Goal: Information Seeking & Learning: Learn about a topic

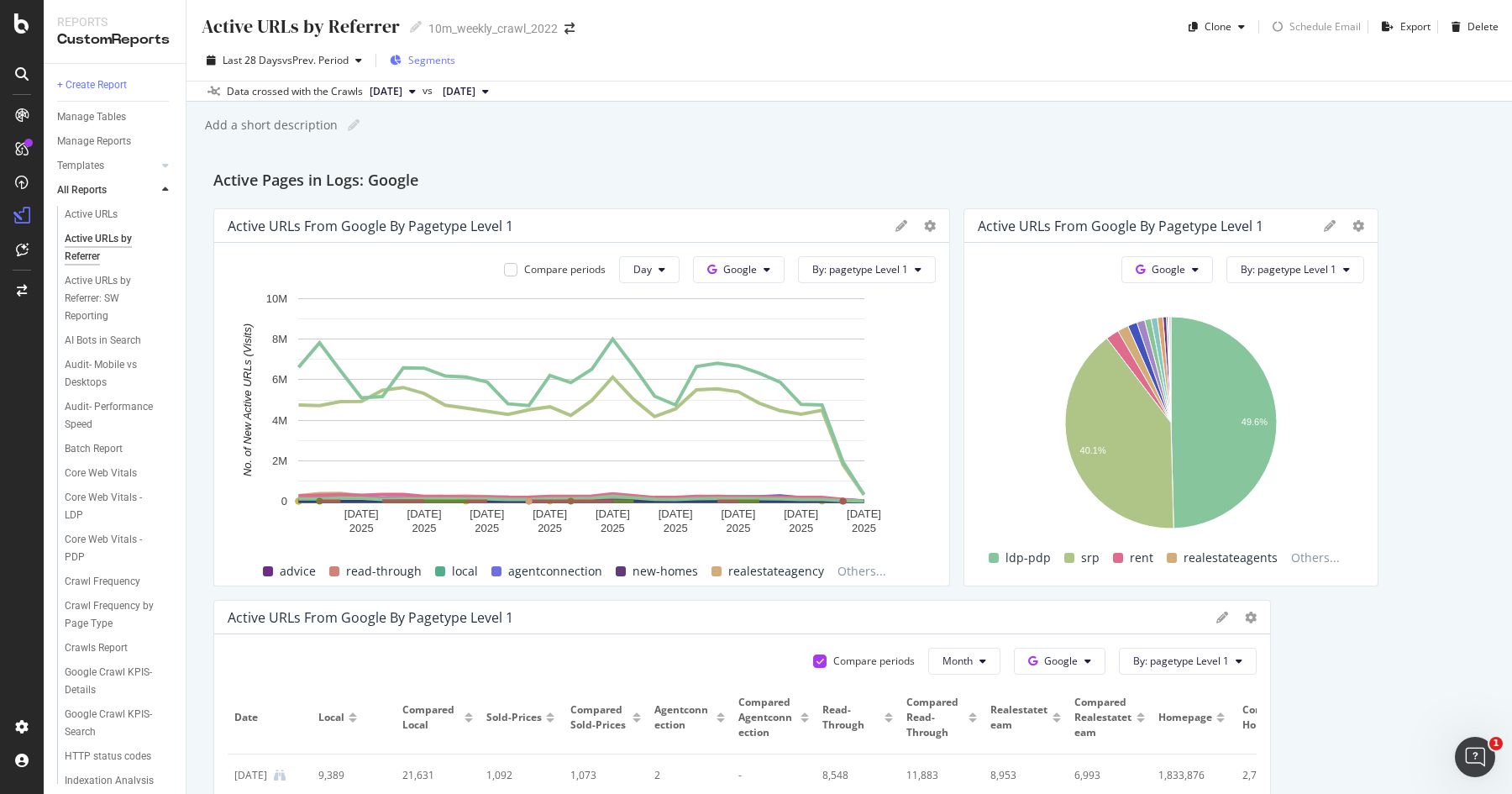
click at [426, 59] on span "Segments" at bounding box center [432, 60] width 47 height 14
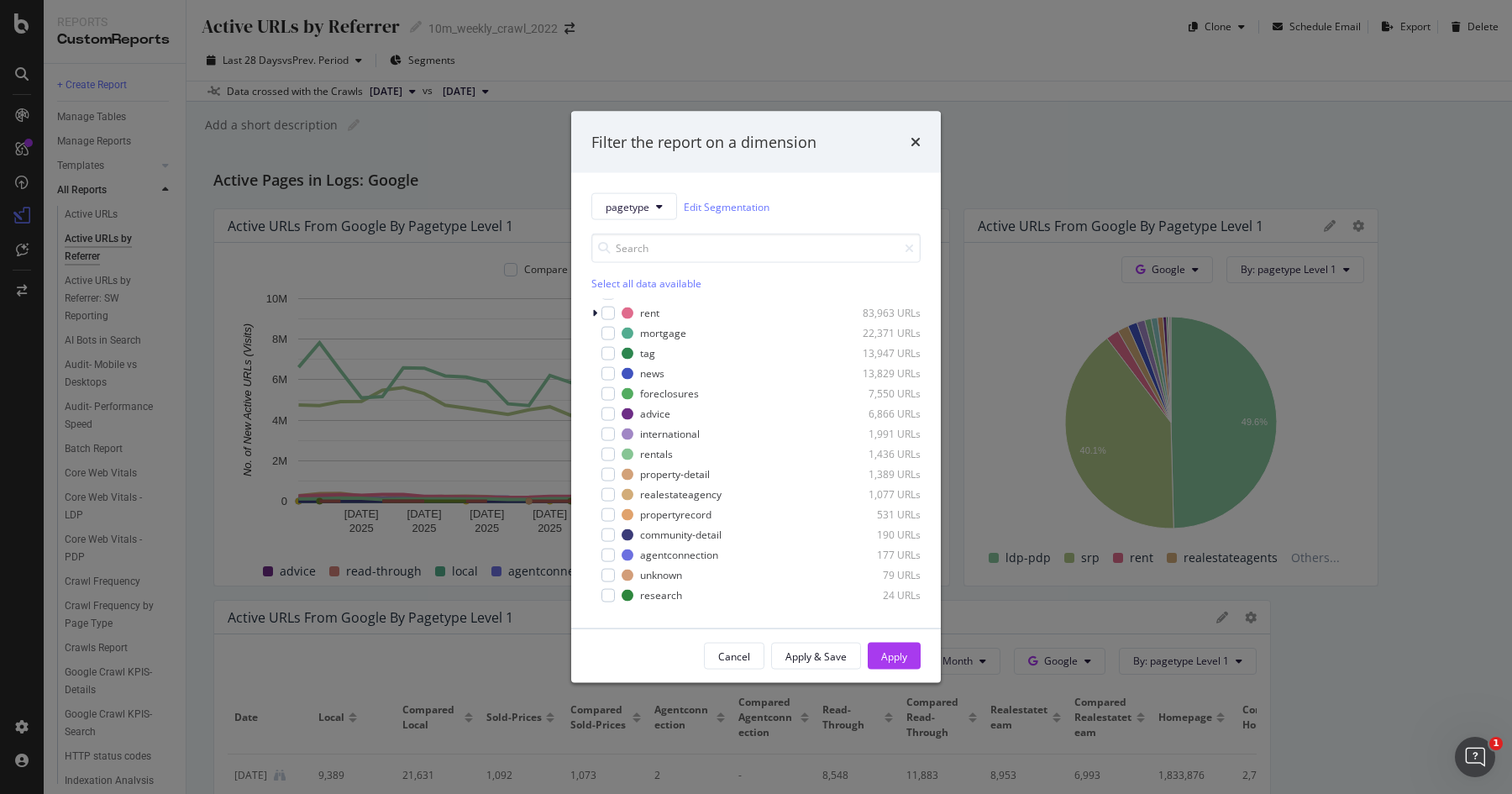
scroll to position [194, 0]
click at [709, 468] on div "property-detail" at bounding box center [675, 472] width 70 height 14
click at [912, 662] on button "Apply" at bounding box center [895, 657] width 53 height 27
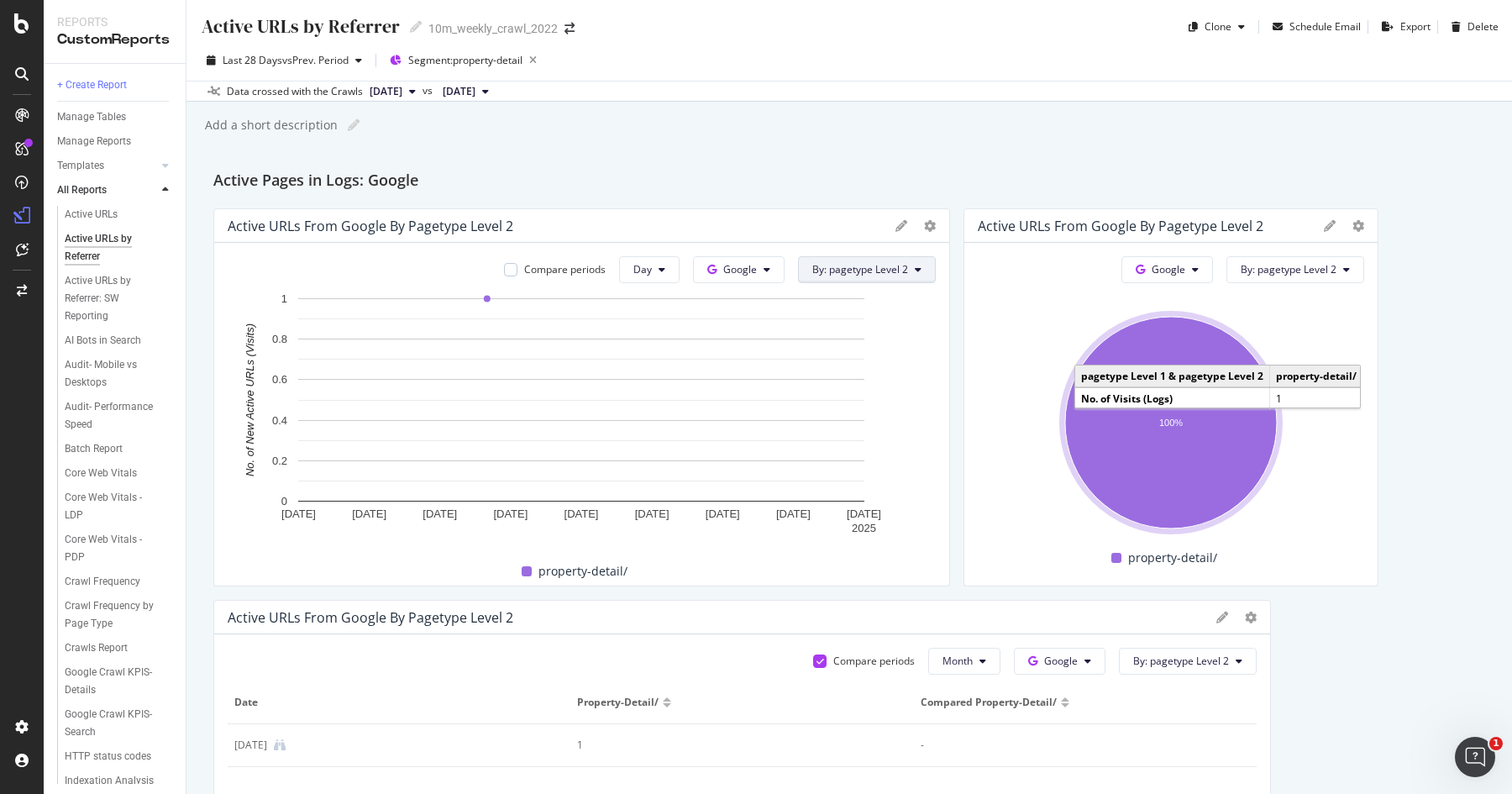
click at [887, 263] on span "By: pagetype Level 2" at bounding box center [860, 269] width 96 height 14
click at [878, 335] on span "pagetype Level 1" at bounding box center [903, 330] width 182 height 15
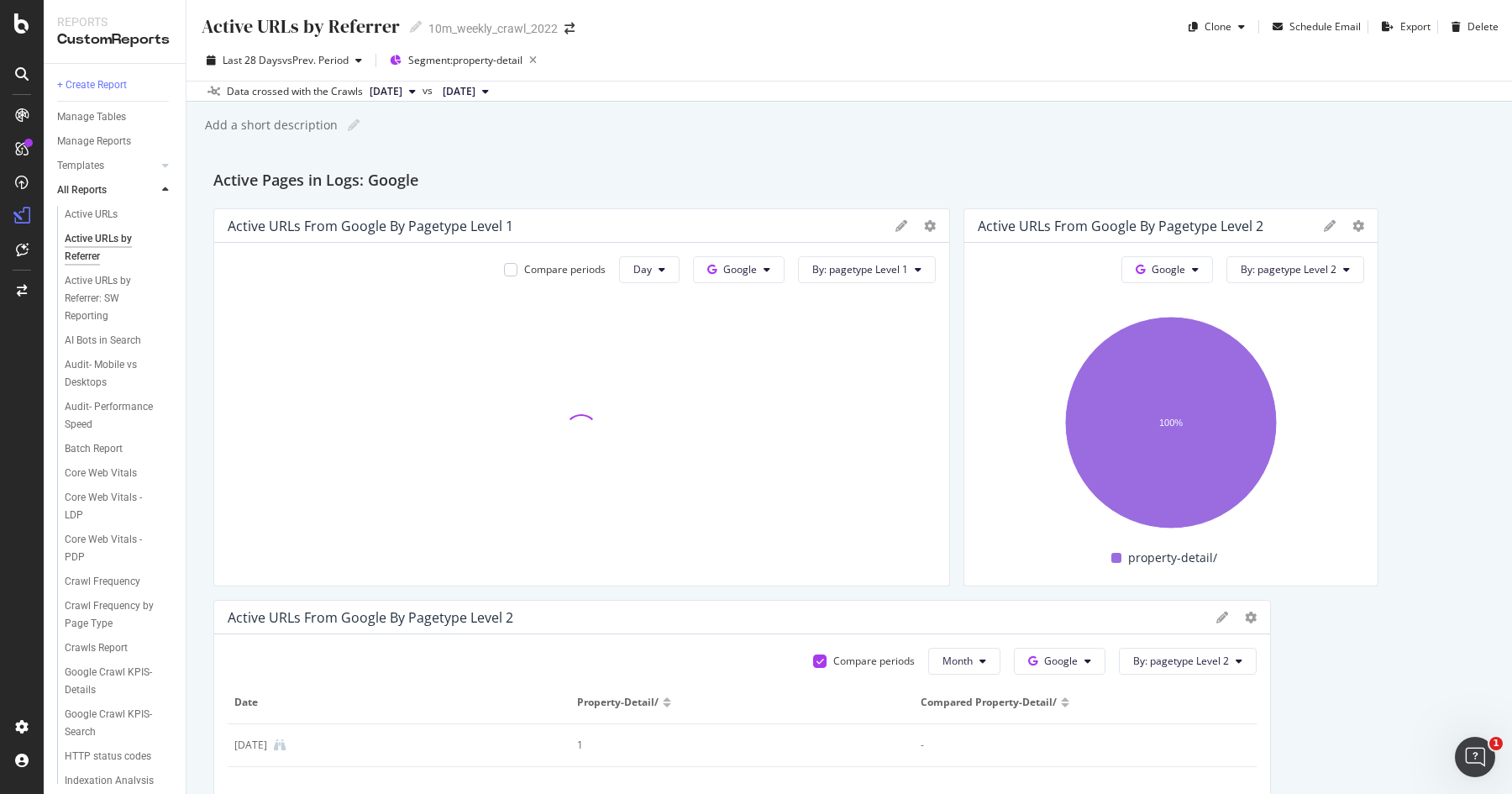
click at [878, 335] on div at bounding box center [582, 431] width 708 height 282
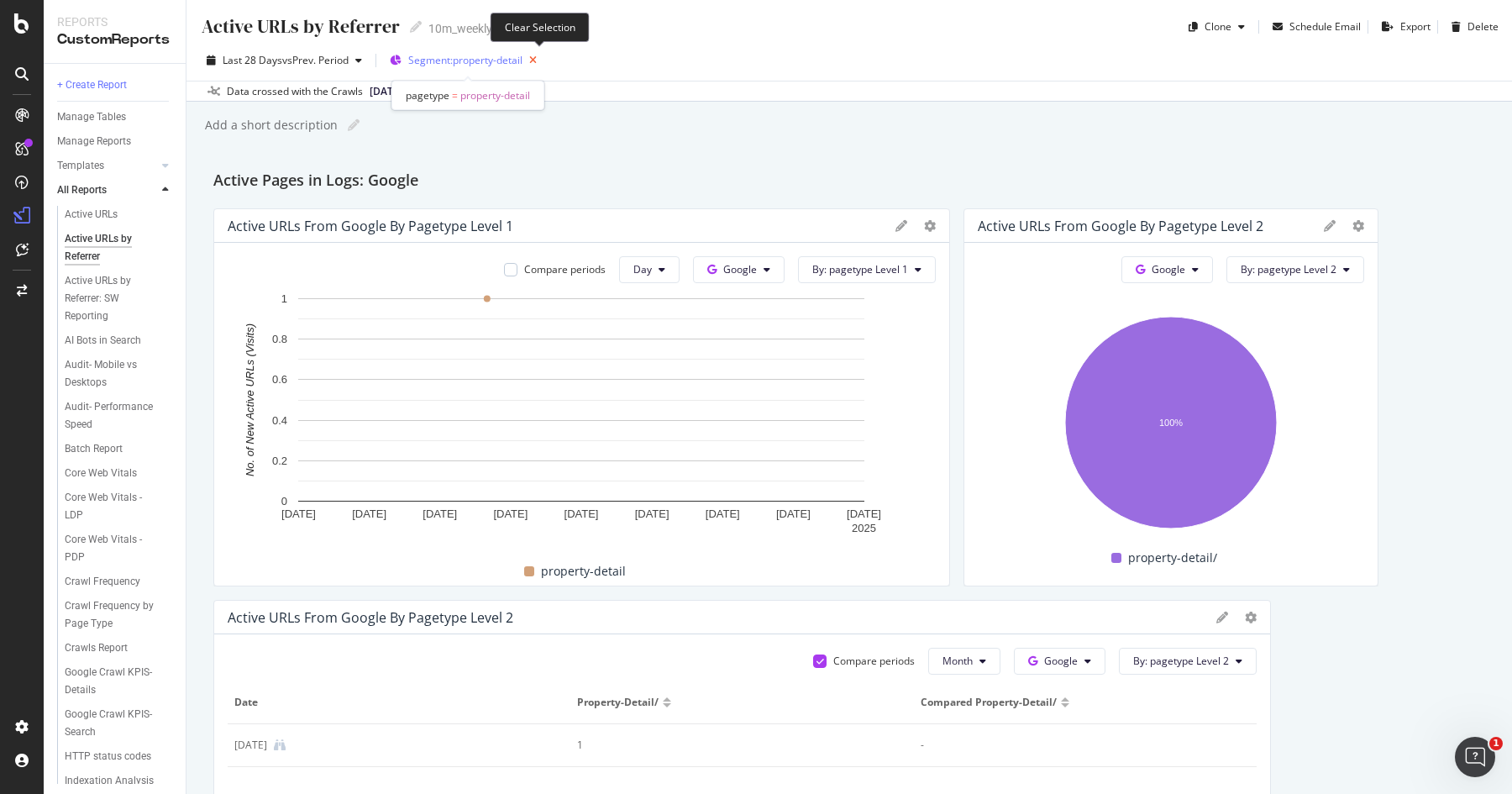
click at [541, 58] on icon "button" at bounding box center [533, 61] width 21 height 24
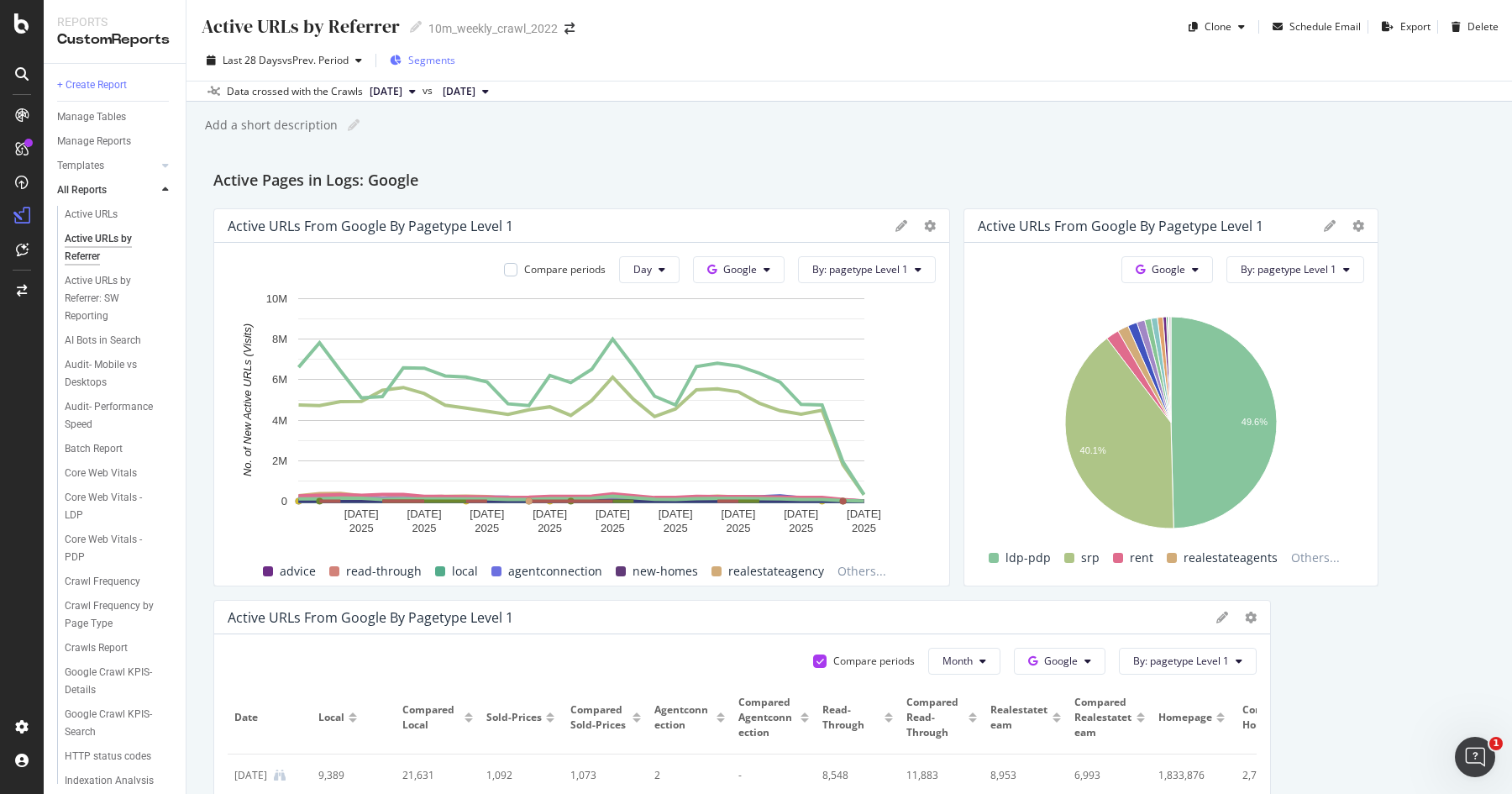
click at [446, 61] on span "Segments" at bounding box center [432, 60] width 47 height 14
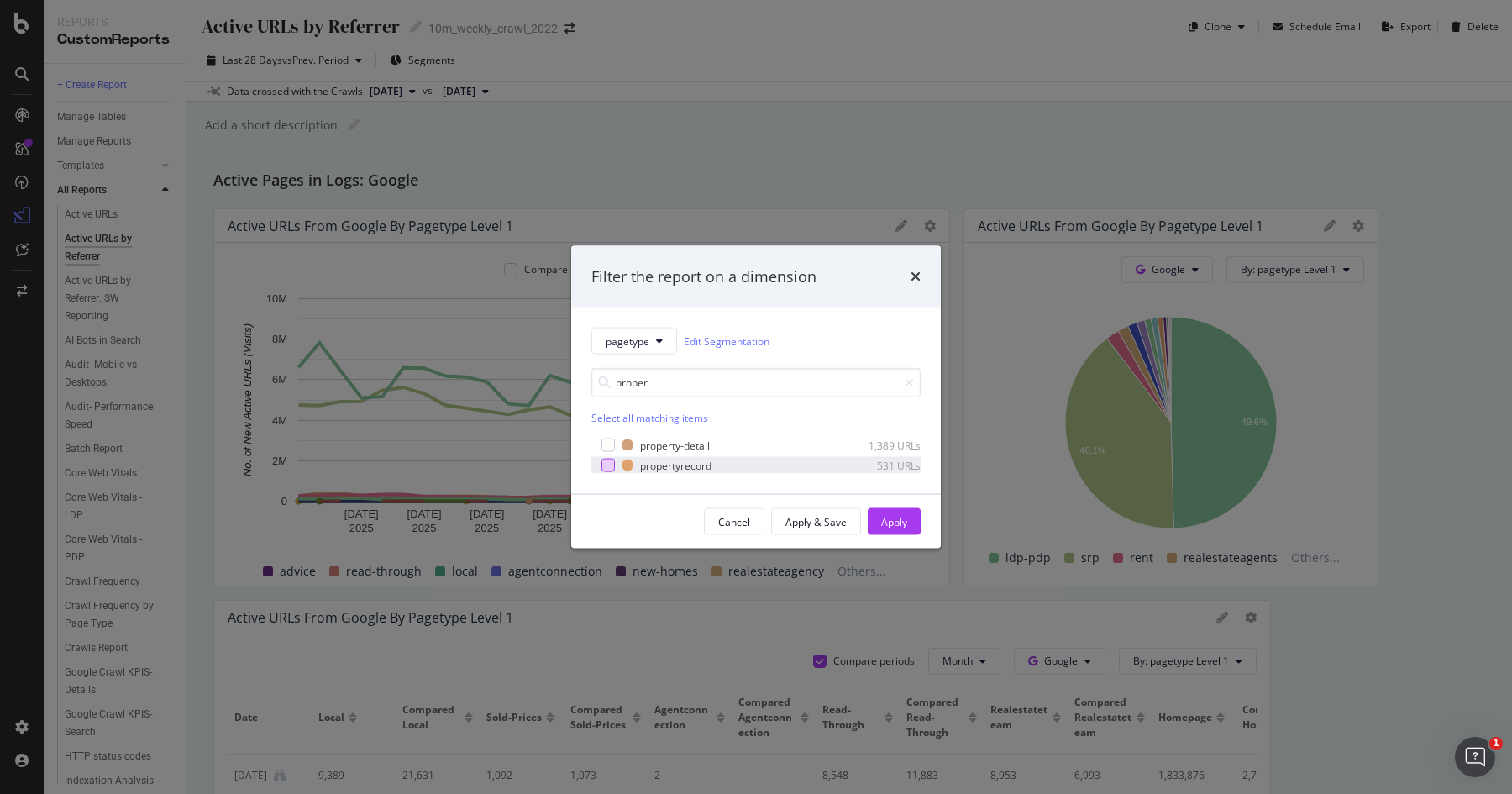
type input "proper"
click at [611, 468] on div "modal" at bounding box center [608, 466] width 14 height 14
click at [885, 513] on div "Apply" at bounding box center [894, 522] width 26 height 26
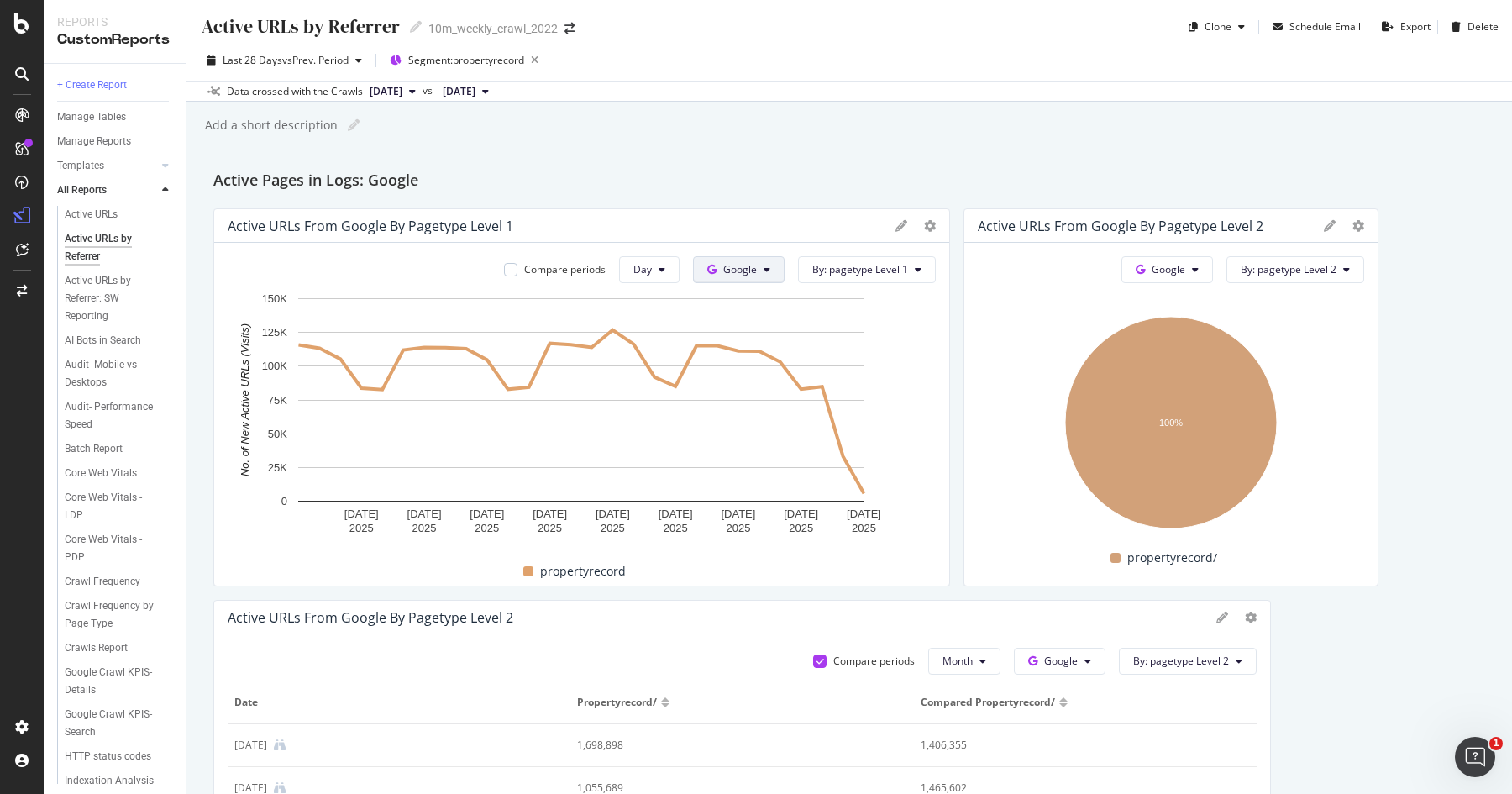
click at [769, 269] on icon at bounding box center [767, 269] width 7 height 10
click at [764, 333] on span "Bing" at bounding box center [766, 334] width 62 height 15
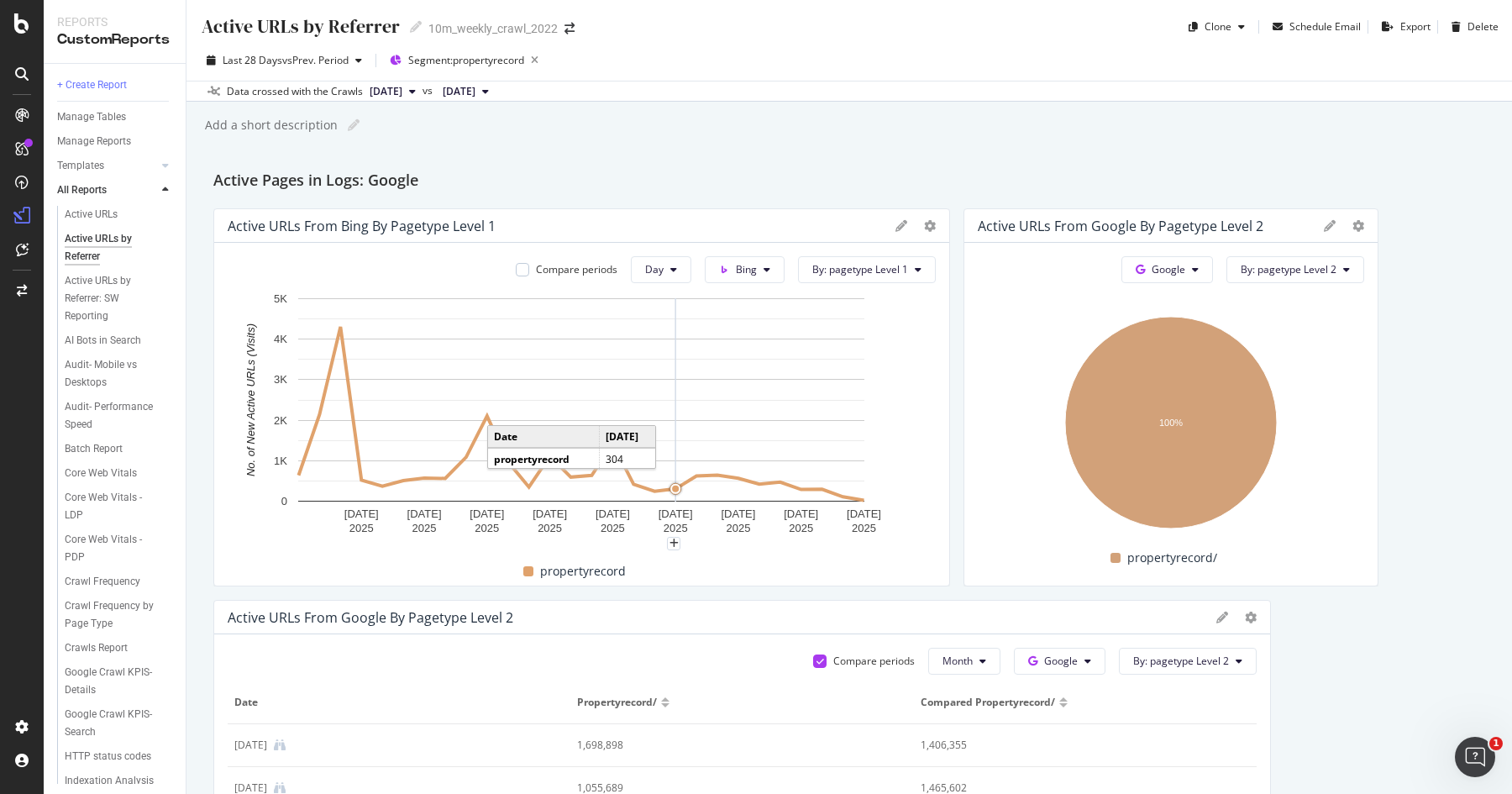
click at [672, 486] on circle "A chart." at bounding box center [675, 488] width 11 height 11
click at [753, 277] on button "Bing" at bounding box center [744, 269] width 80 height 27
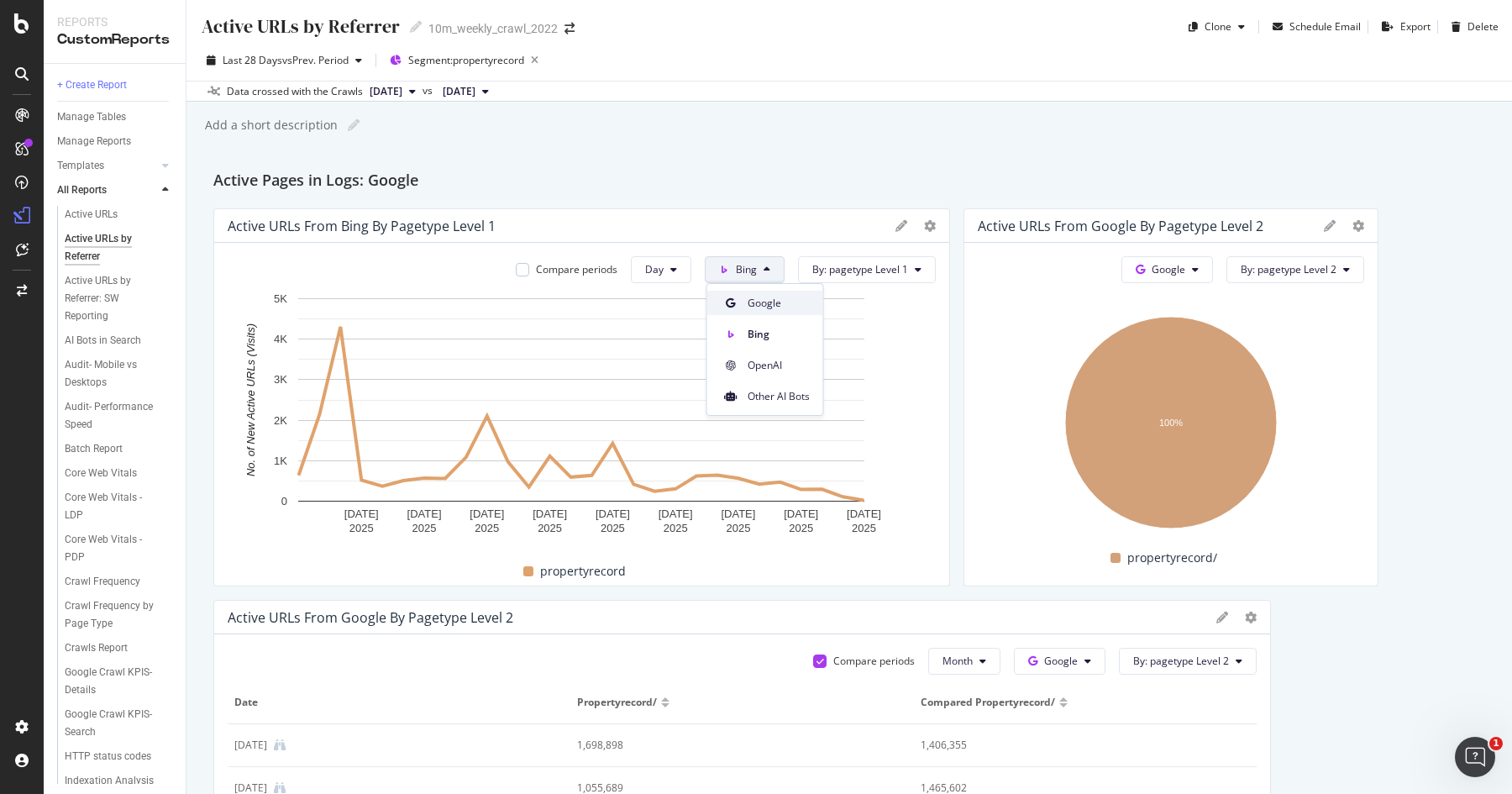
click at [754, 302] on span "Google" at bounding box center [779, 304] width 62 height 15
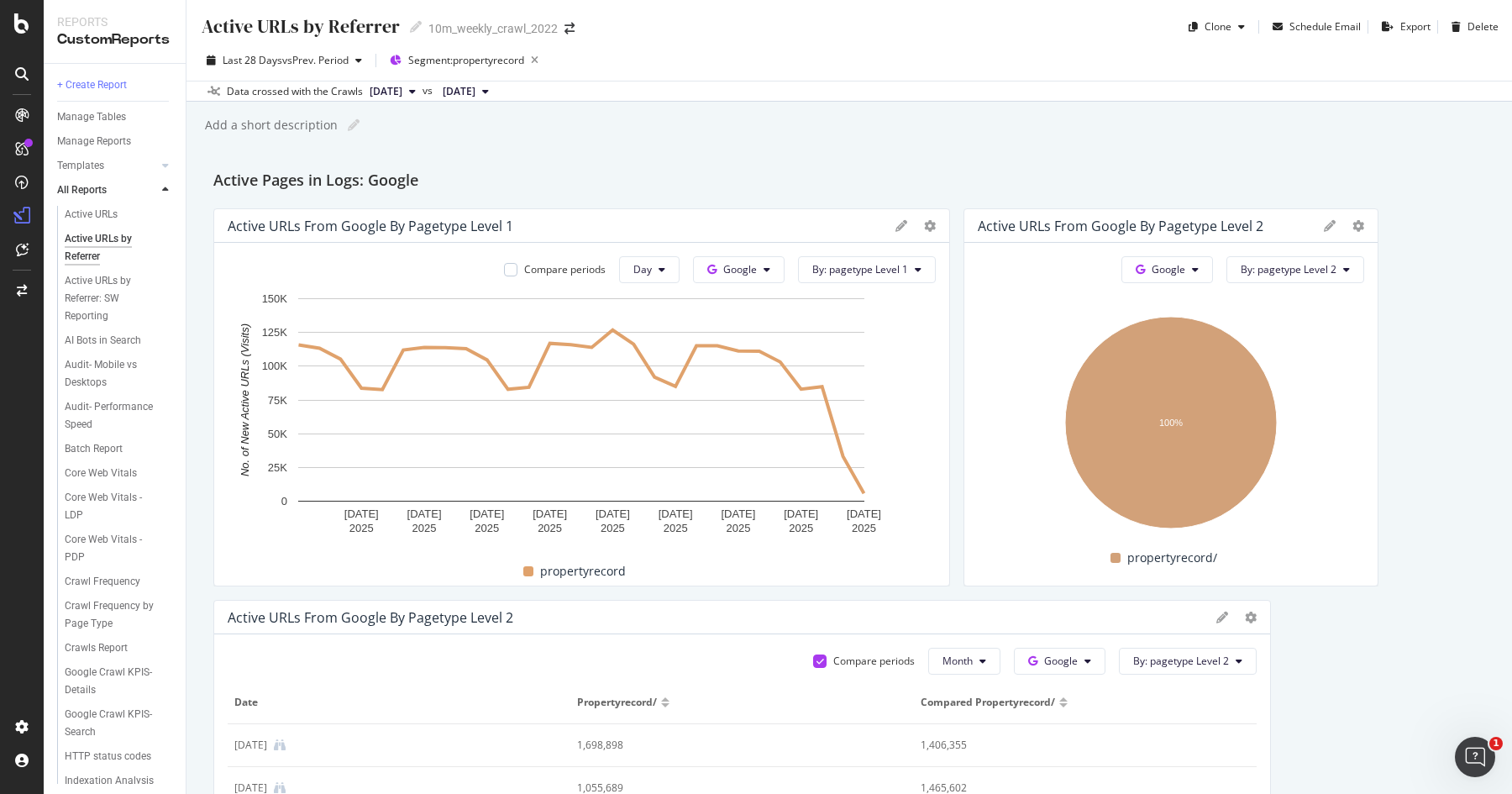
click at [754, 302] on rect "A chart." at bounding box center [582, 400] width 566 height 203
click at [756, 263] on span "Google" at bounding box center [739, 269] width 33 height 14
click at [773, 322] on div "Bing" at bounding box center [753, 333] width 116 height 25
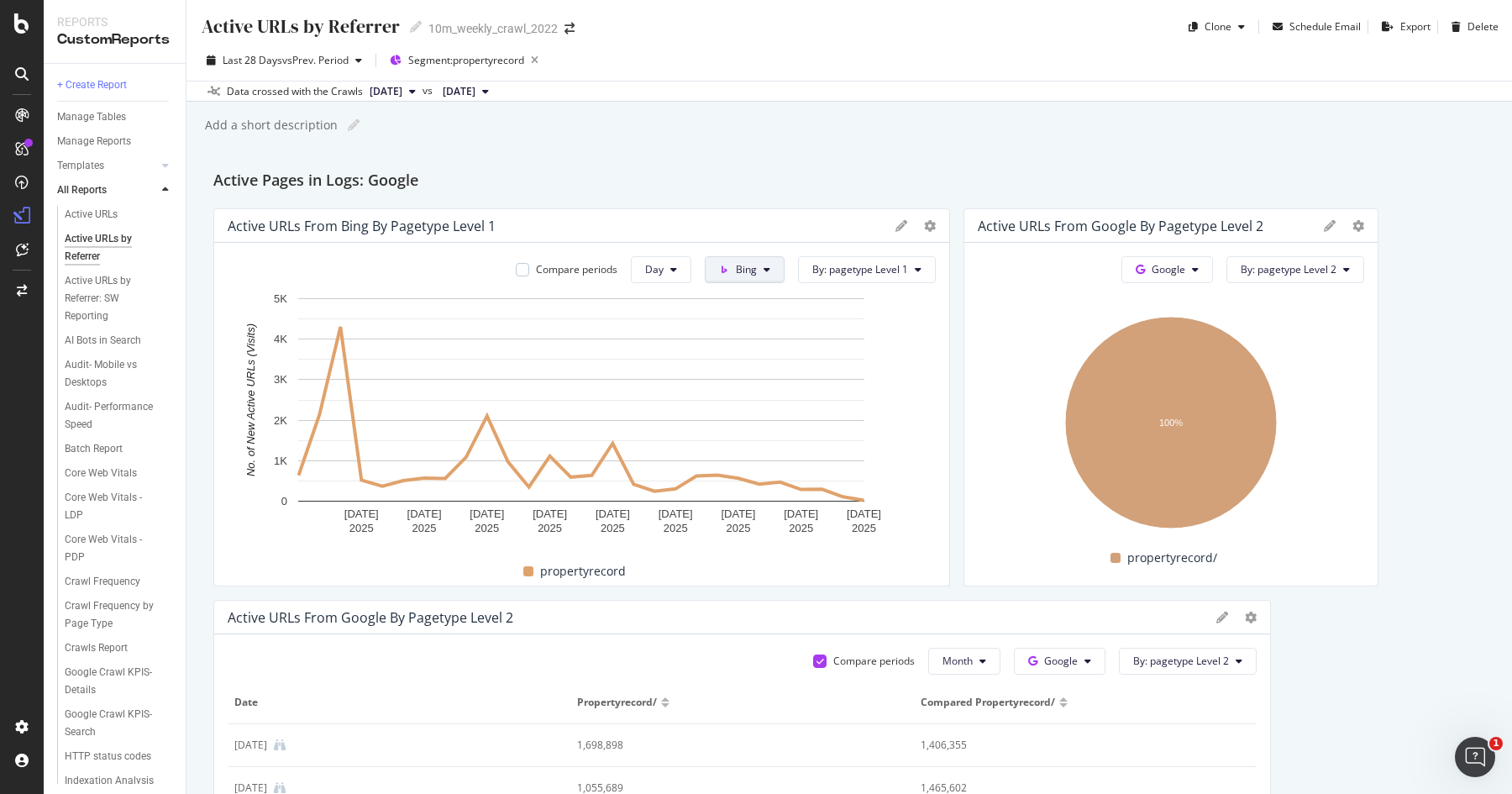
click at [749, 273] on span "Bing" at bounding box center [746, 269] width 21 height 14
click at [756, 303] on span "Google" at bounding box center [779, 304] width 62 height 15
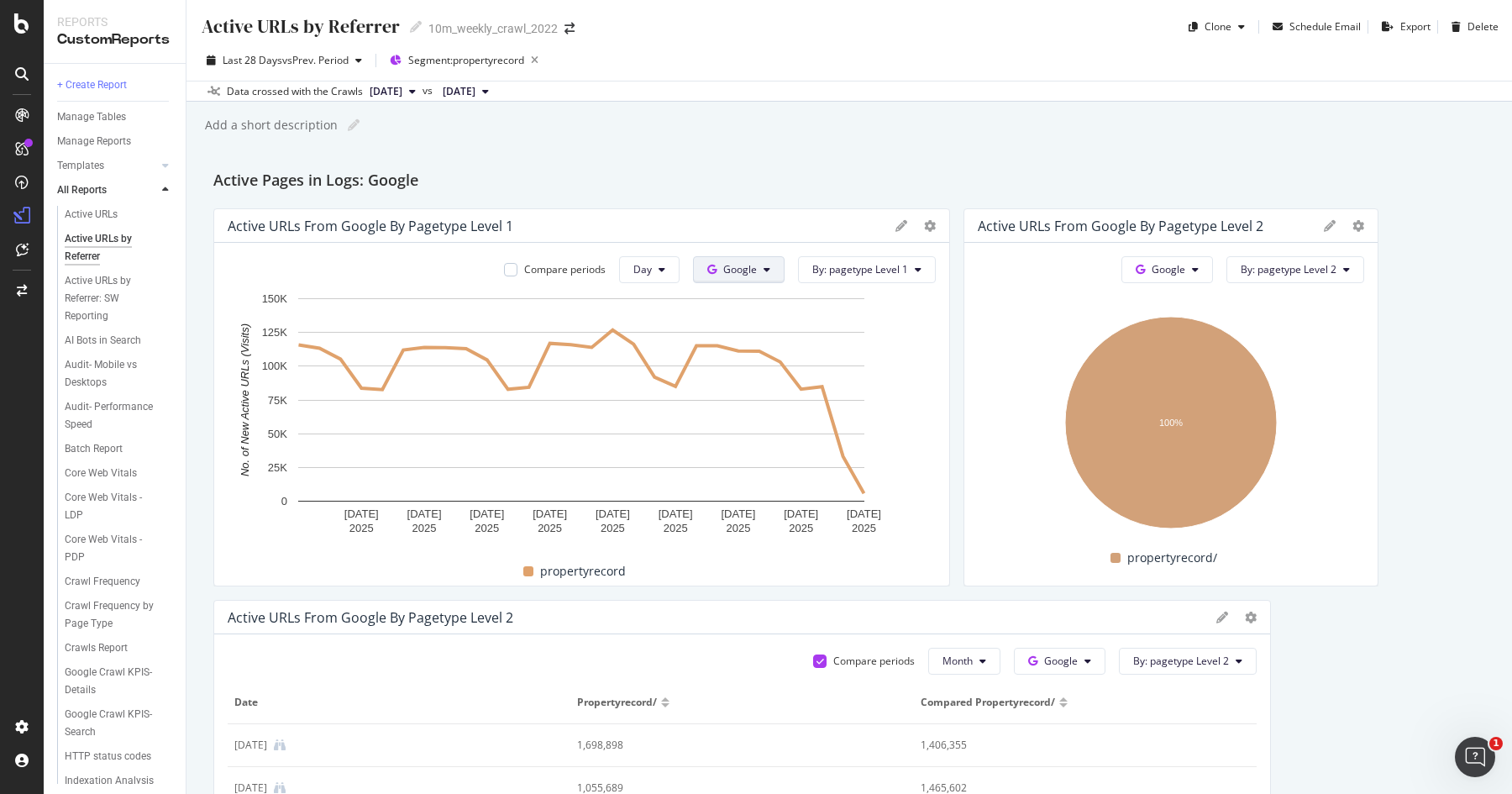
click at [745, 271] on span "Google" at bounding box center [739, 269] width 33 height 14
click at [758, 397] on span "Other AI Bots" at bounding box center [766, 397] width 62 height 15
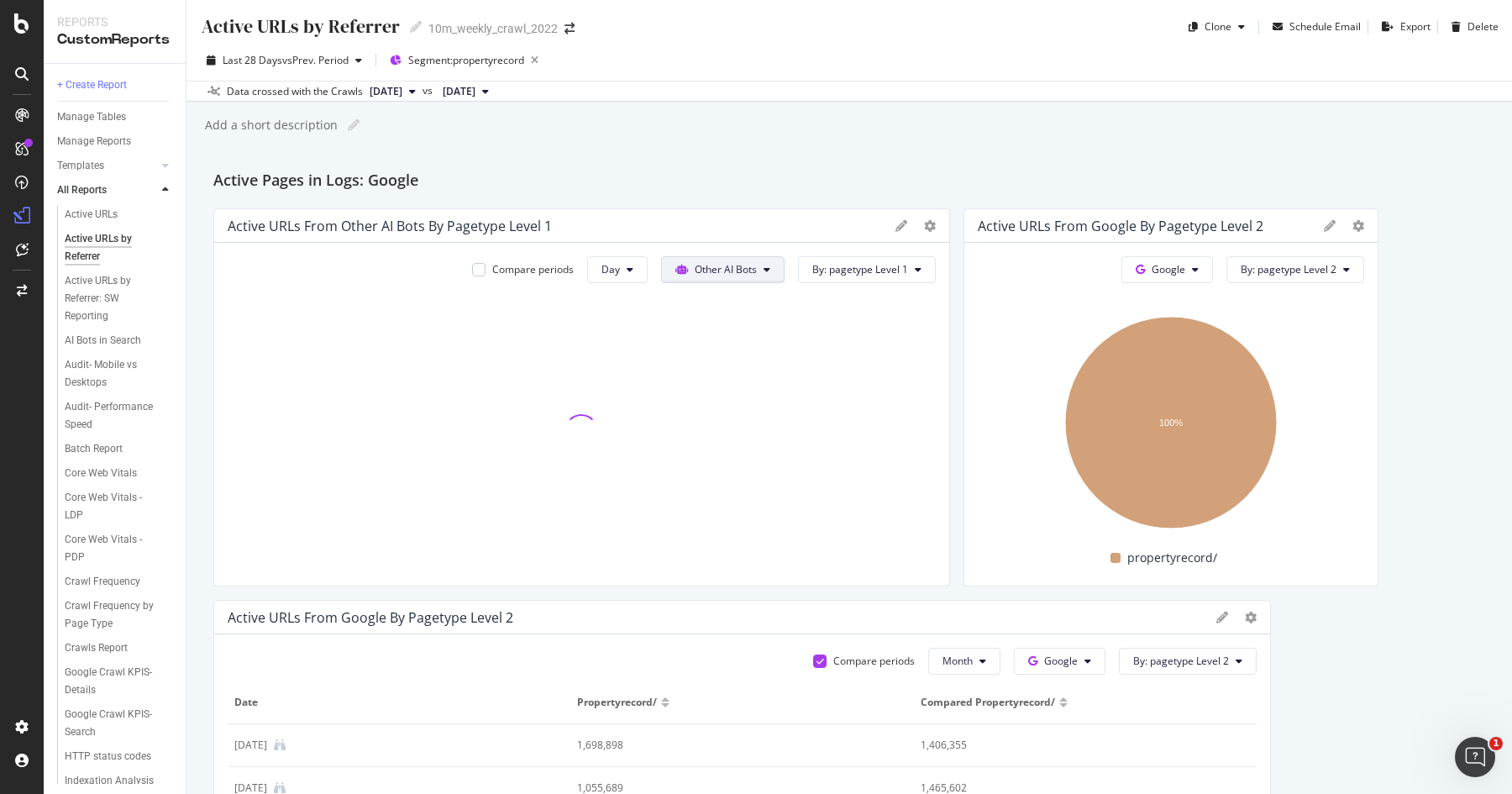
click at [751, 272] on span "Other AI Bots" at bounding box center [726, 269] width 62 height 14
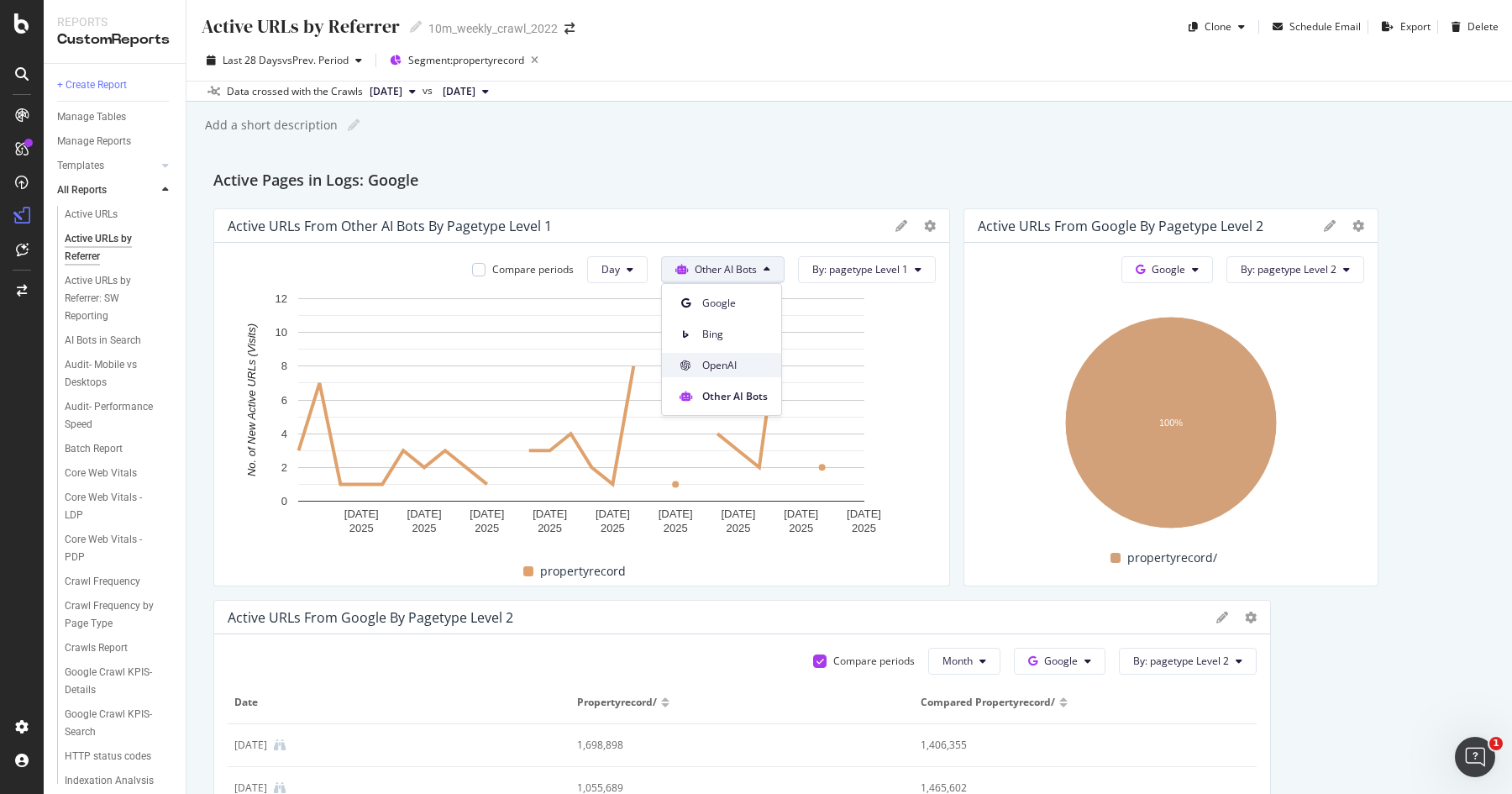
click at [752, 368] on span "OpenAI" at bounding box center [734, 366] width 66 height 15
